Goal: Transaction & Acquisition: Purchase product/service

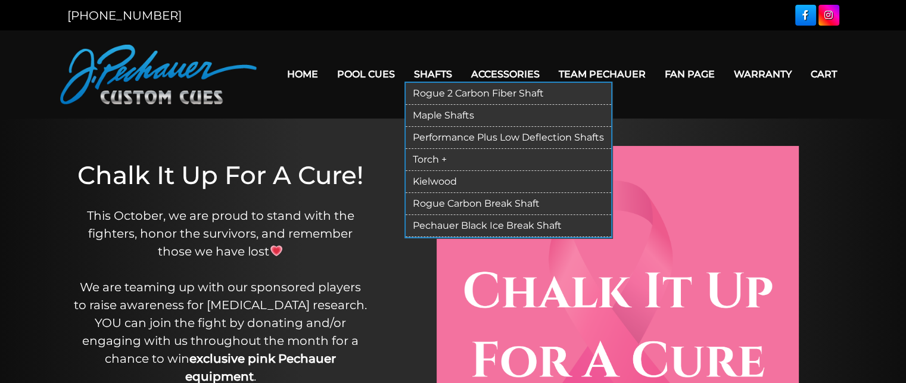
click at [493, 91] on link "Rogue 2 Carbon Fiber Shaft" at bounding box center [509, 94] width 206 height 22
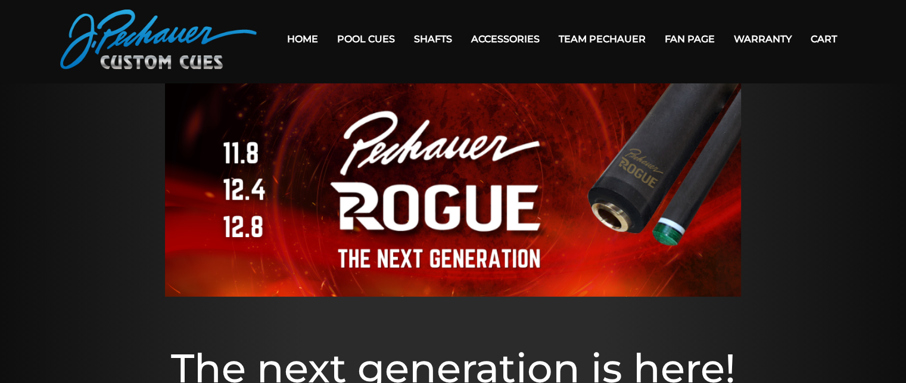
scroll to position [35, 0]
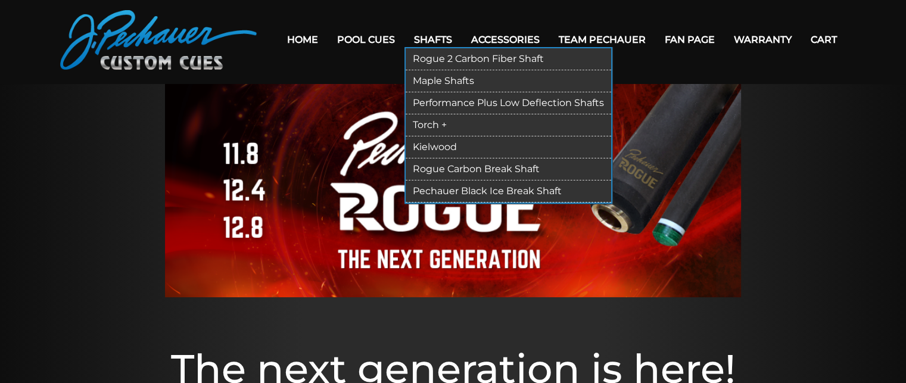
click at [459, 57] on link "Rogue 2 Carbon Fiber Shaft" at bounding box center [509, 59] width 206 height 22
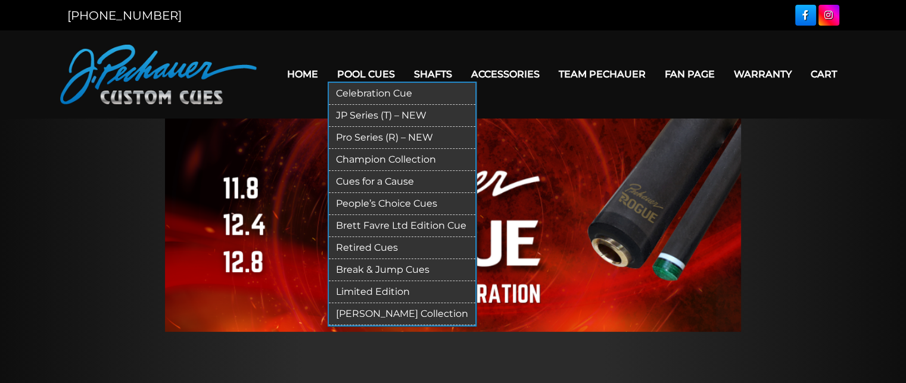
click at [373, 273] on link "Break & Jump Cues" at bounding box center [402, 270] width 147 height 22
click at [373, 267] on link "Break & Jump Cues" at bounding box center [402, 270] width 147 height 22
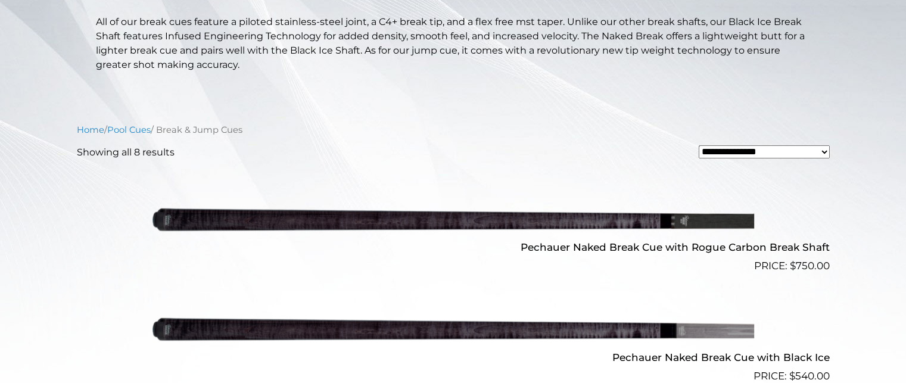
scroll to position [278, 0]
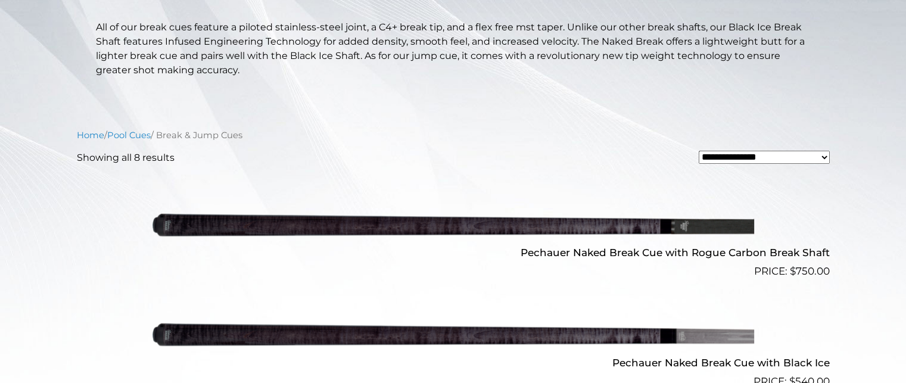
click at [442, 232] on img at bounding box center [454, 225] width 602 height 100
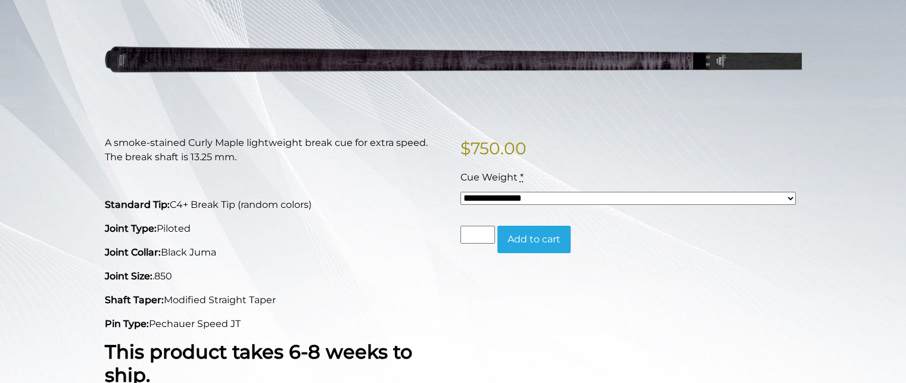
scroll to position [184, 0]
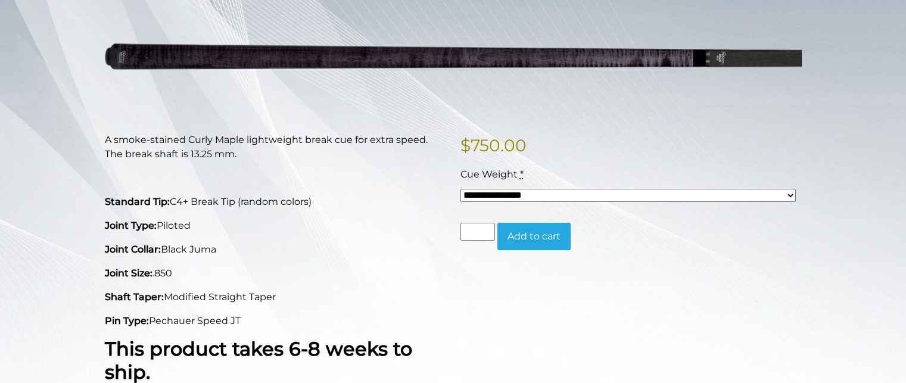
click at [579, 192] on select "**********" at bounding box center [628, 195] width 335 height 13
select select "*****"
click at [461, 189] on select "**********" at bounding box center [628, 195] width 335 height 13
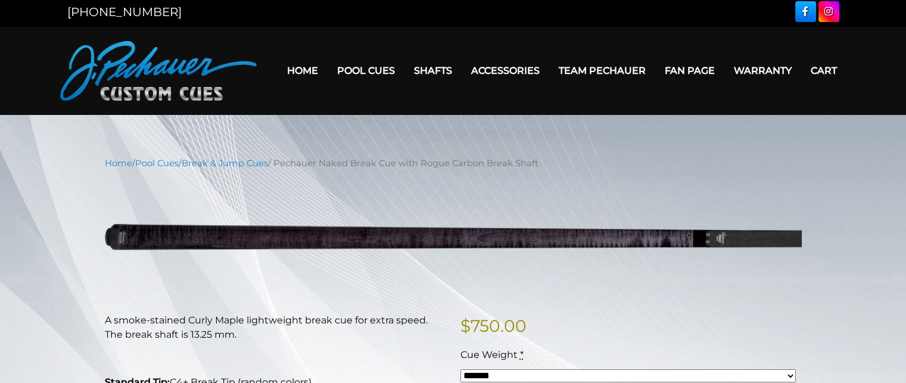
scroll to position [0, 0]
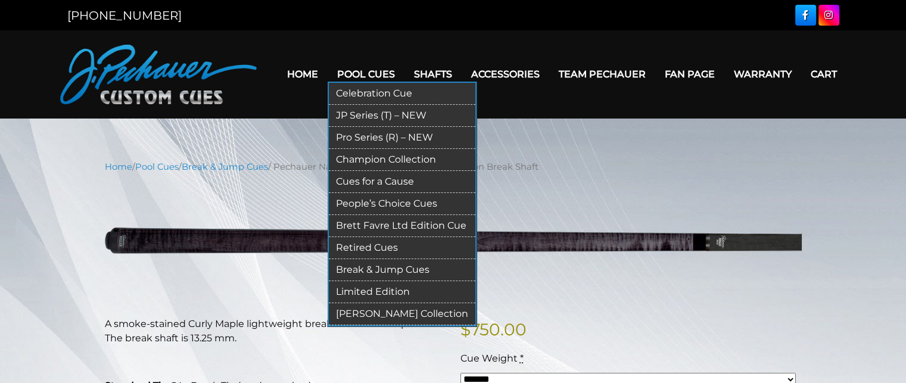
click at [357, 136] on link "Pro Series (R) – NEW" at bounding box center [402, 138] width 147 height 22
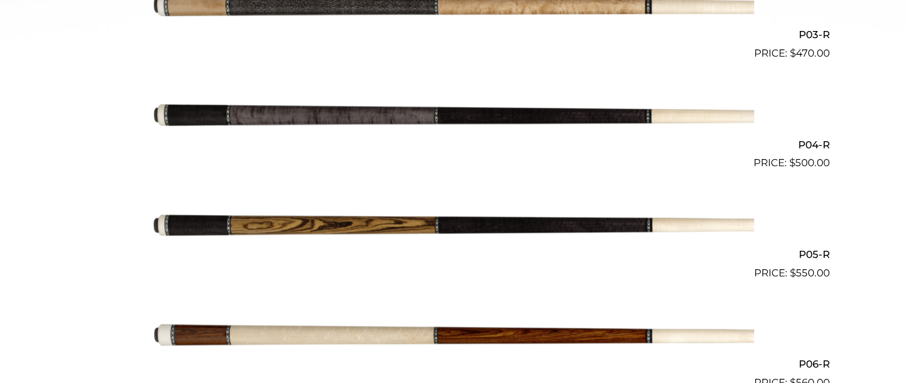
scroll to position [661, 0]
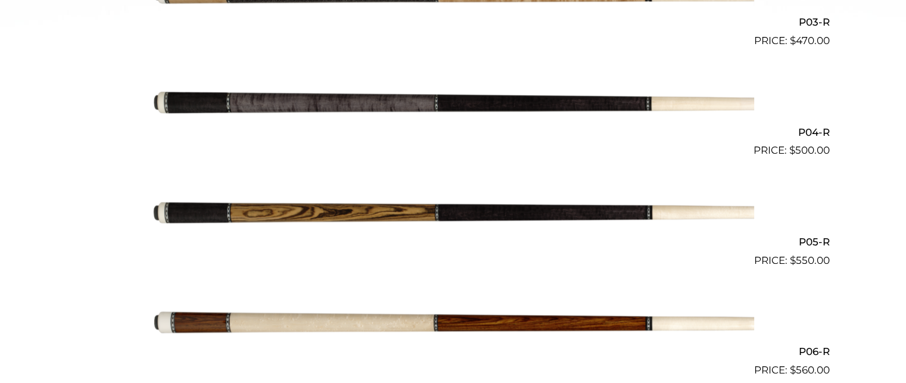
click at [389, 117] on img at bounding box center [454, 104] width 602 height 100
click at [388, 114] on img at bounding box center [454, 104] width 602 height 100
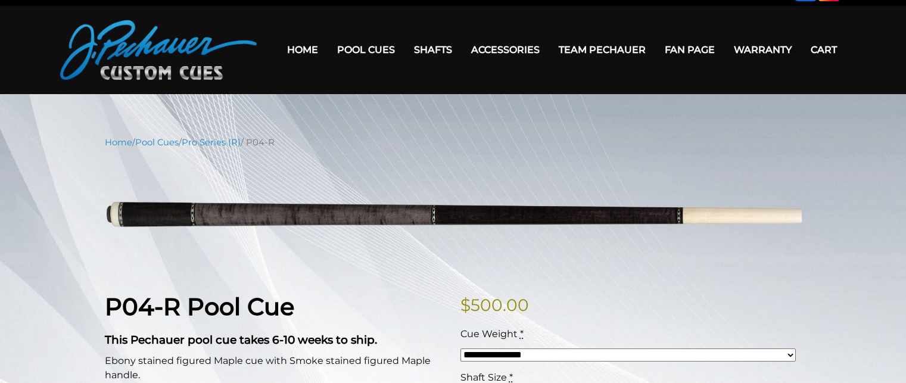
scroll to position [7, 0]
